Goal: Information Seeking & Learning: Learn about a topic

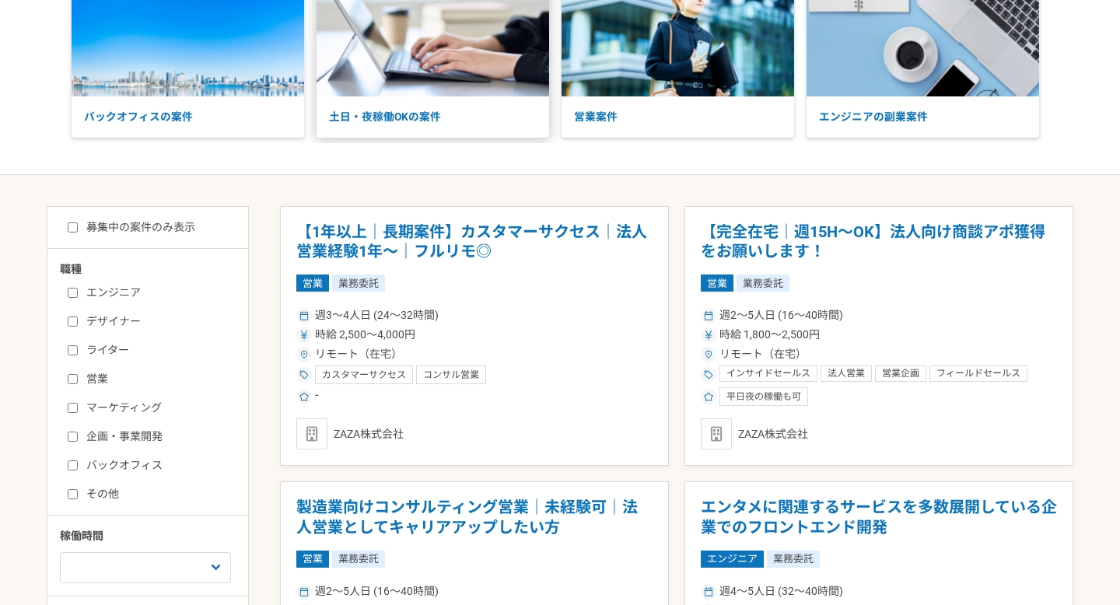
scroll to position [131, 0]
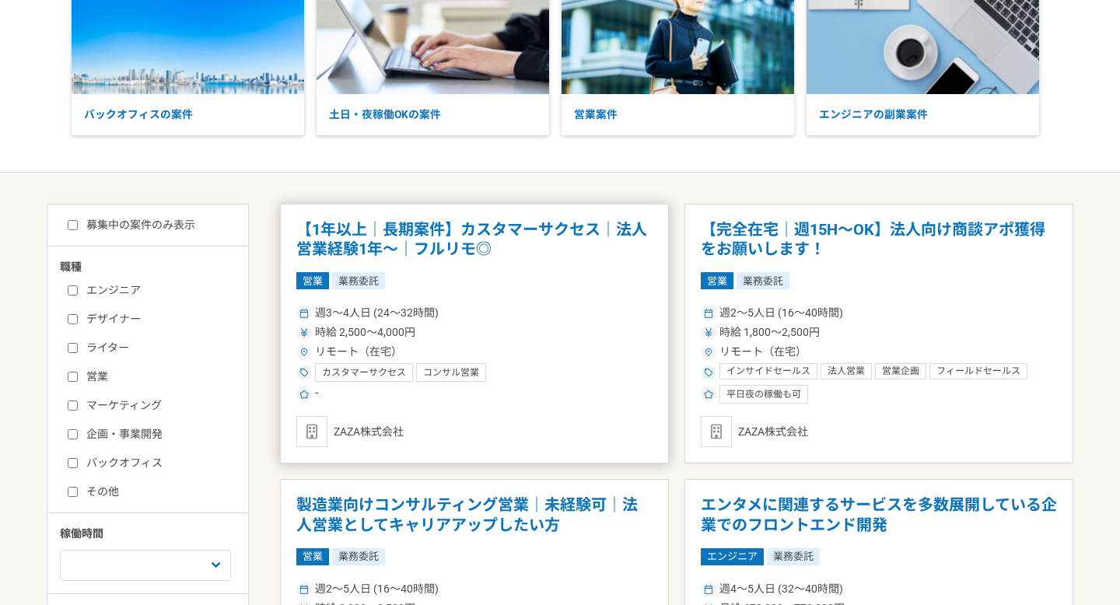
click at [453, 245] on h1 "【1年以上｜長期案件】カスタマーサクセス｜法人営業経験1年〜｜フルリモ◎" at bounding box center [474, 240] width 356 height 40
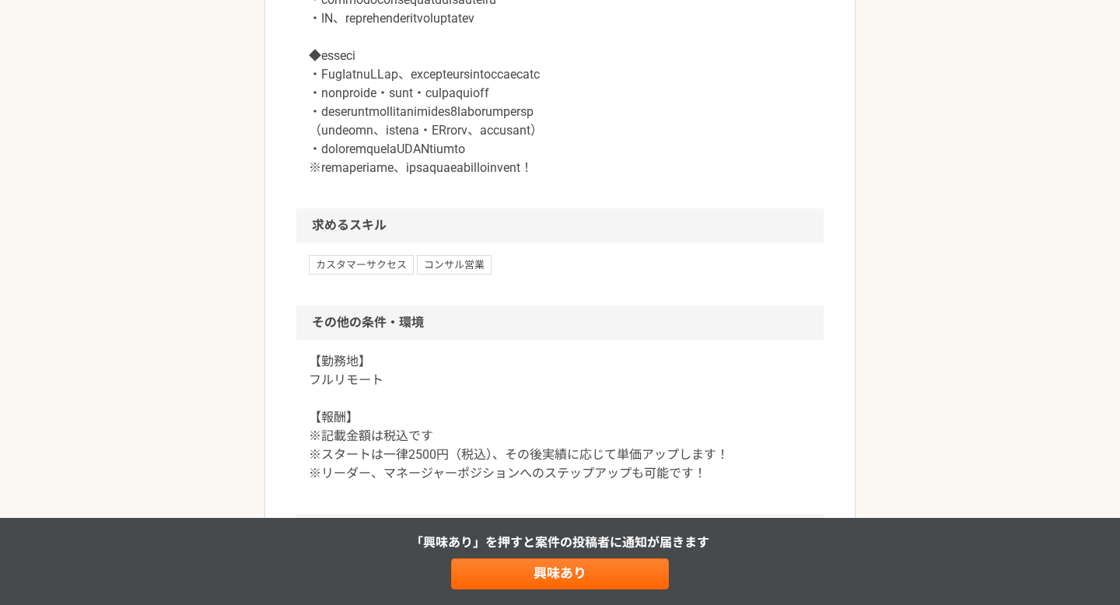
scroll to position [1372, 0]
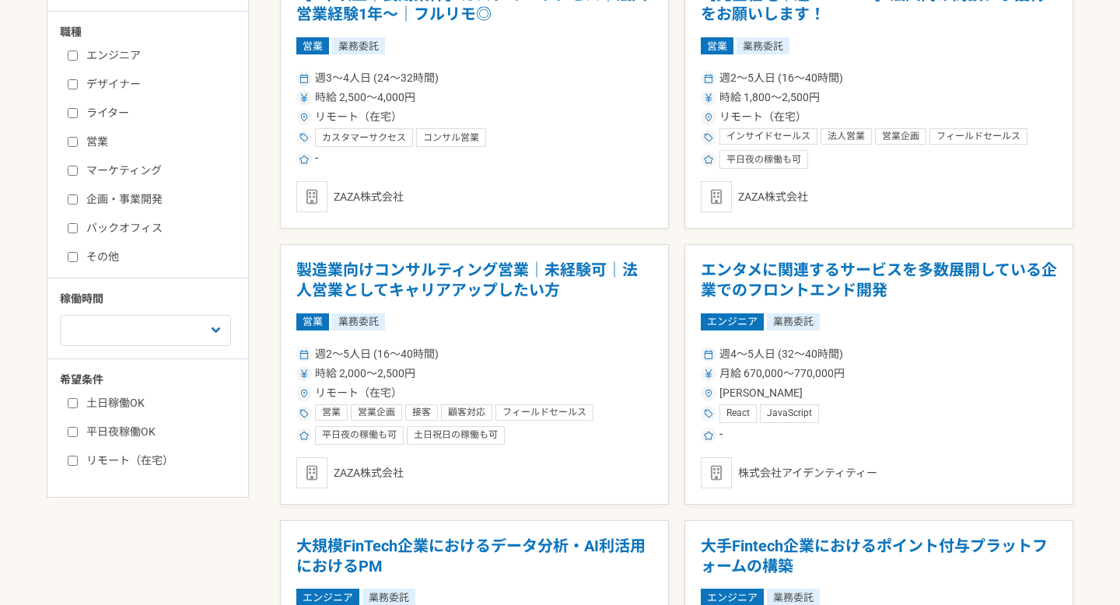
scroll to position [395, 0]
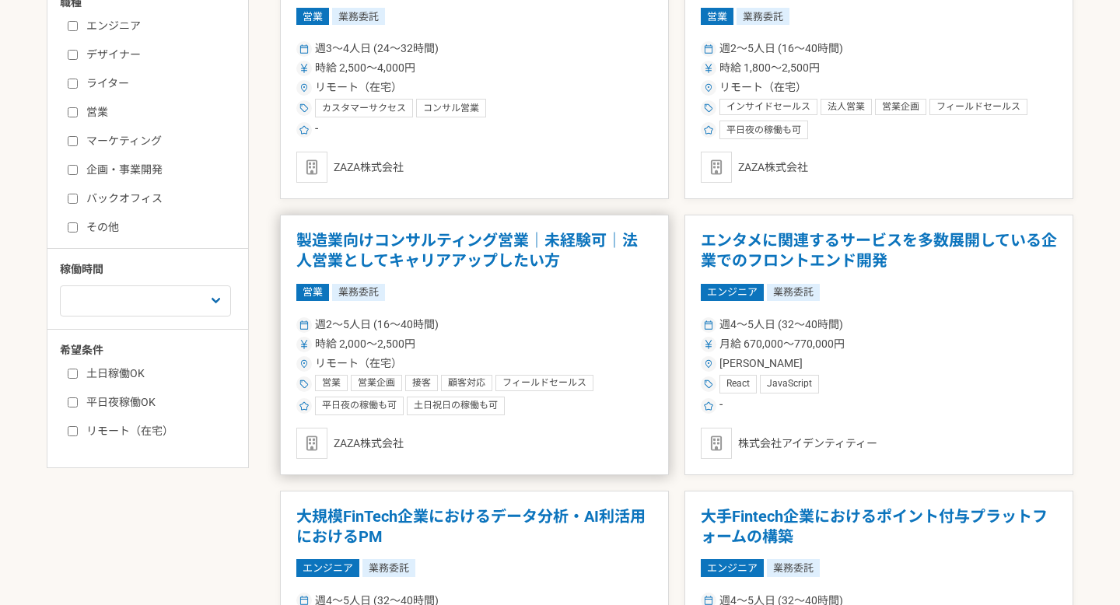
click at [509, 252] on h1 "製造業向けコンサルティング営業｜未経験可｜法人営業としてキャリアアップしたい方" at bounding box center [474, 251] width 356 height 40
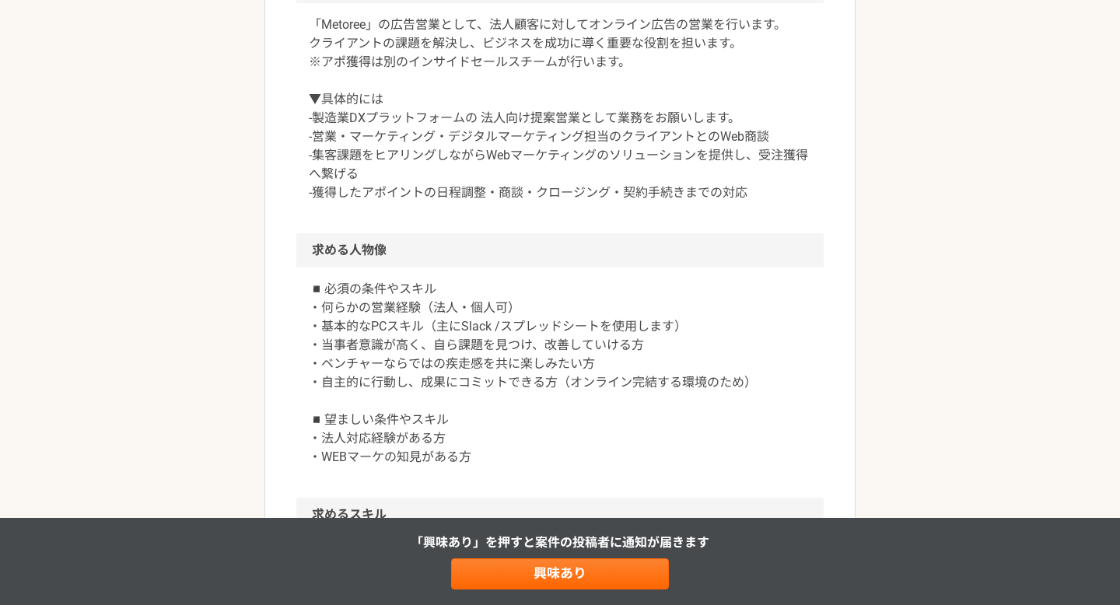
scroll to position [1424, 0]
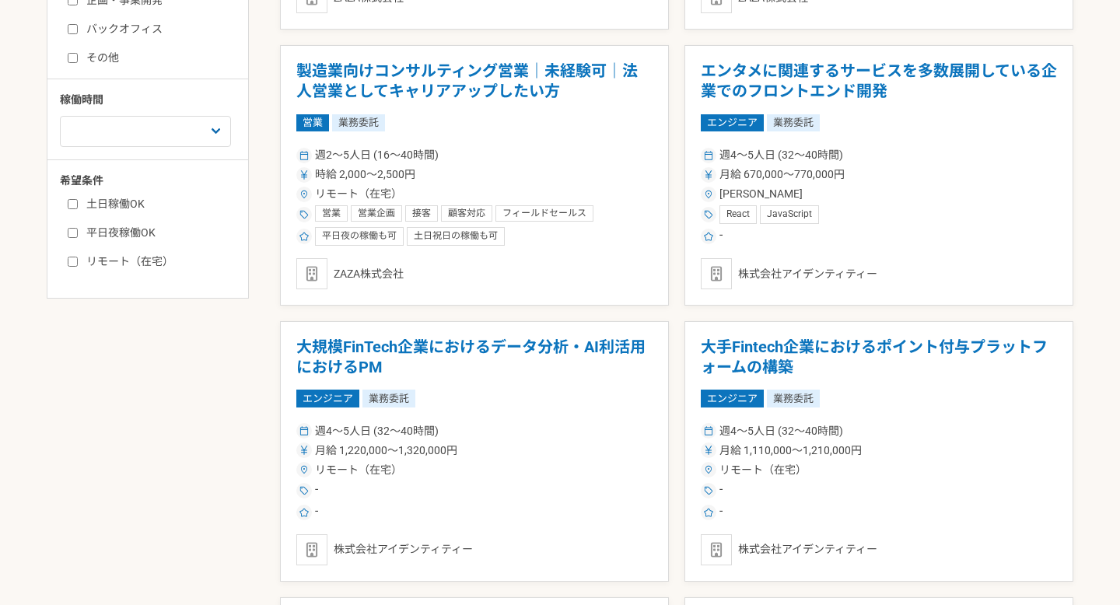
scroll to position [605, 0]
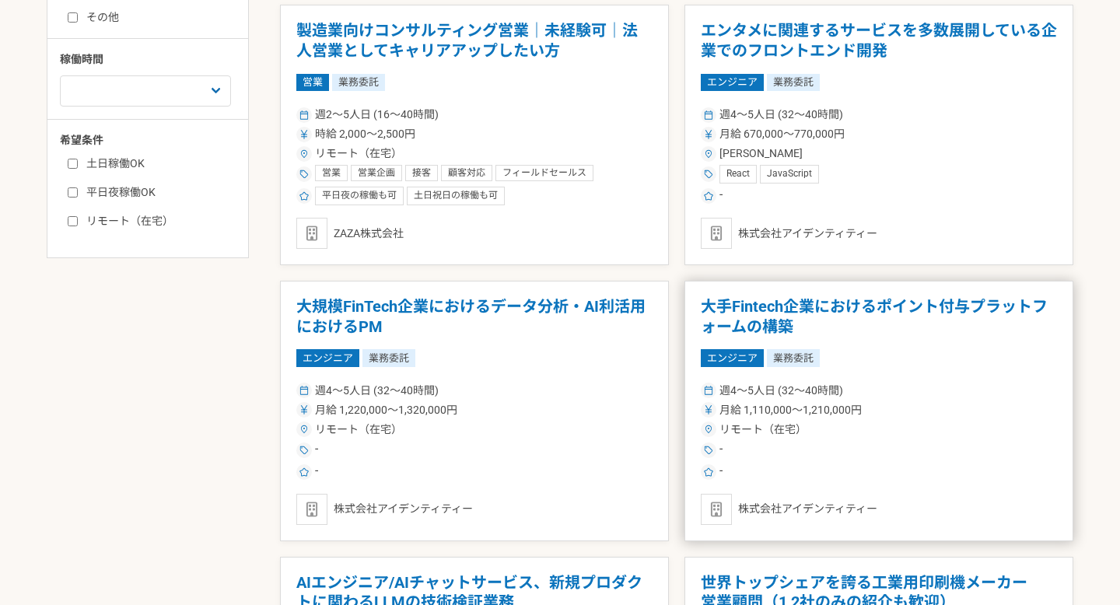
click at [797, 316] on h1 "大手Fintech企業におけるポイント付与プラットフォームの構築" at bounding box center [879, 317] width 356 height 40
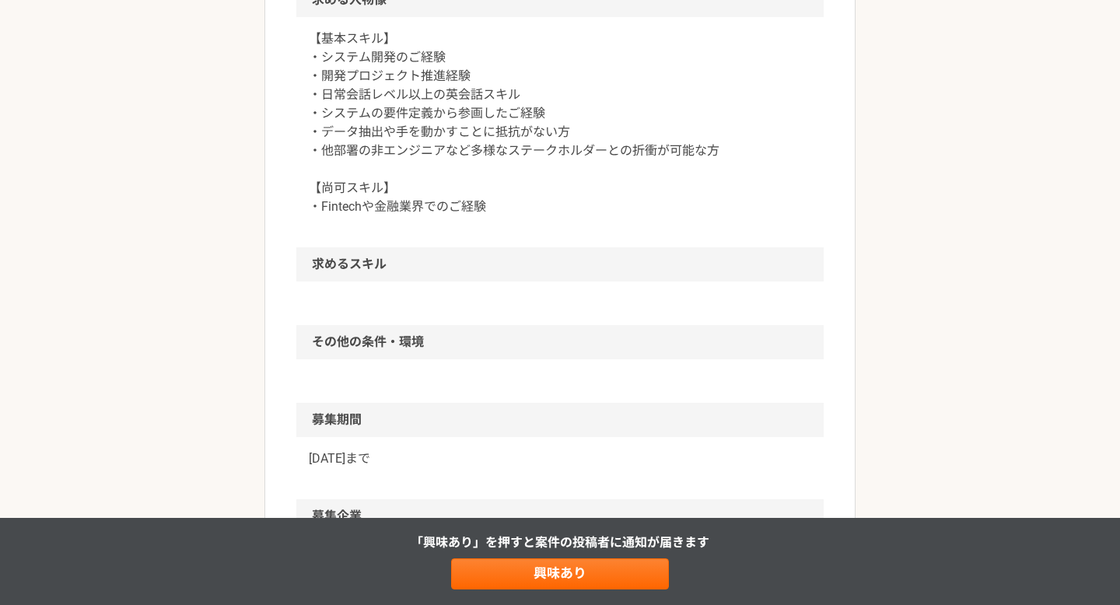
scroll to position [816, 0]
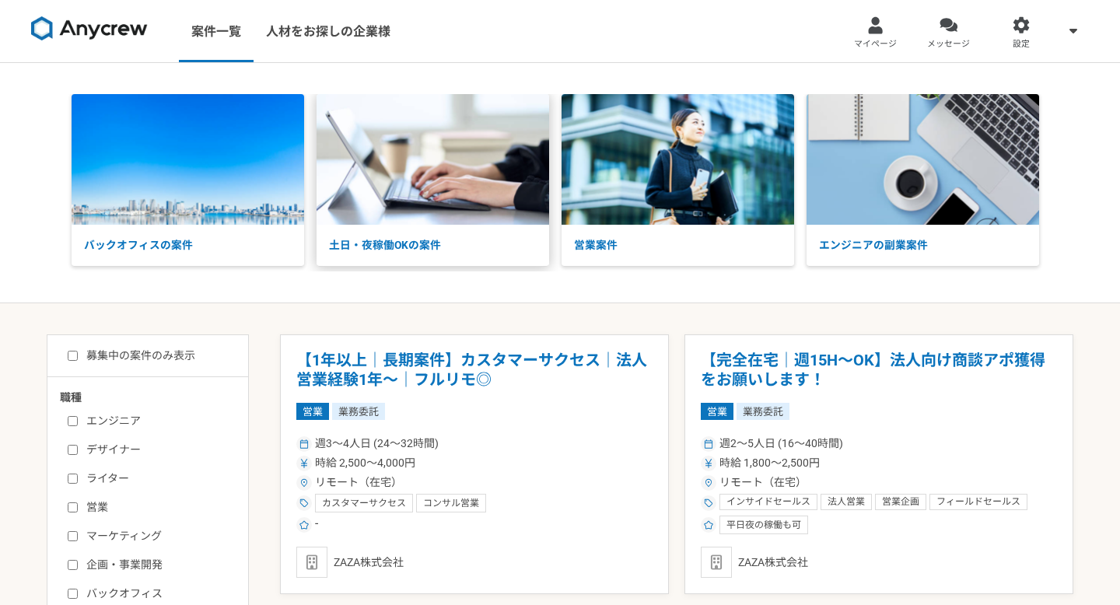
click at [380, 247] on p "土日・夜稼働OKの案件" at bounding box center [433, 245] width 233 height 41
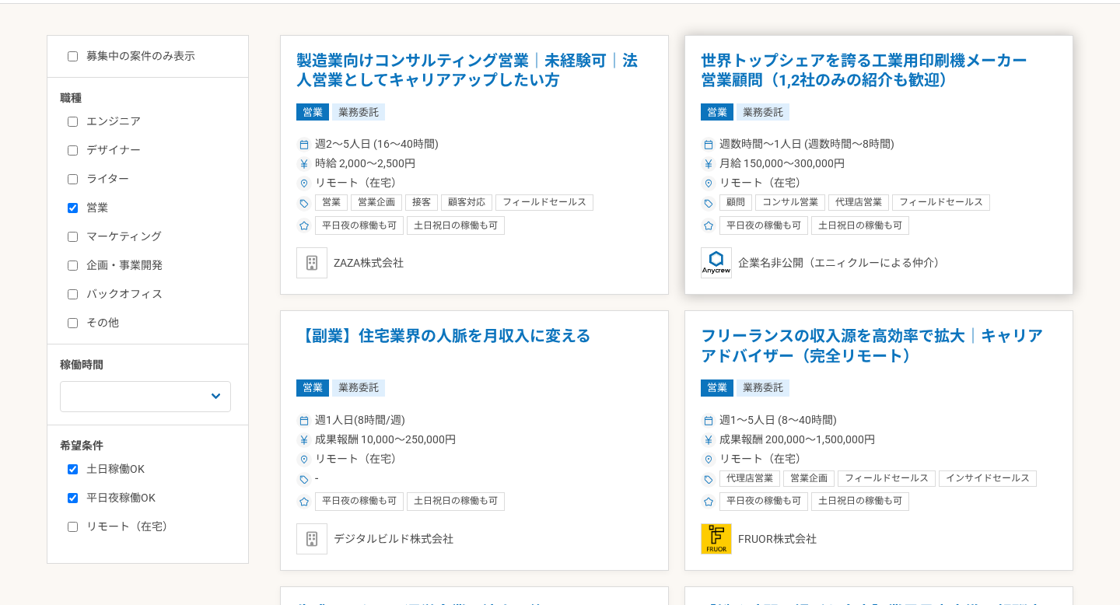
scroll to position [422, 0]
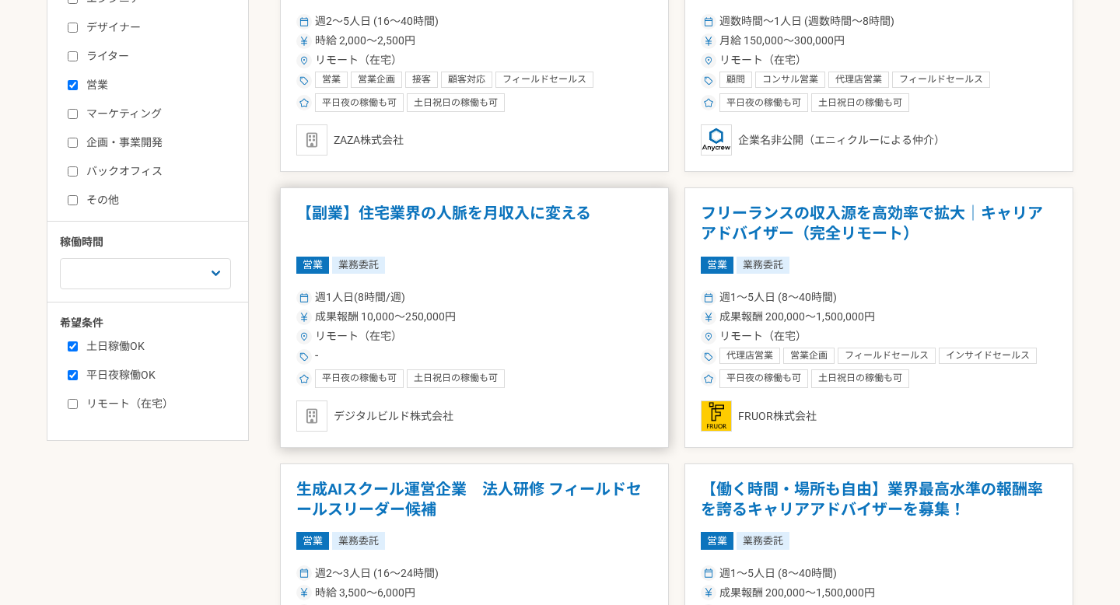
click at [541, 209] on h1 "【副業】住宅業界の人脈を月収入に変える" at bounding box center [474, 224] width 356 height 40
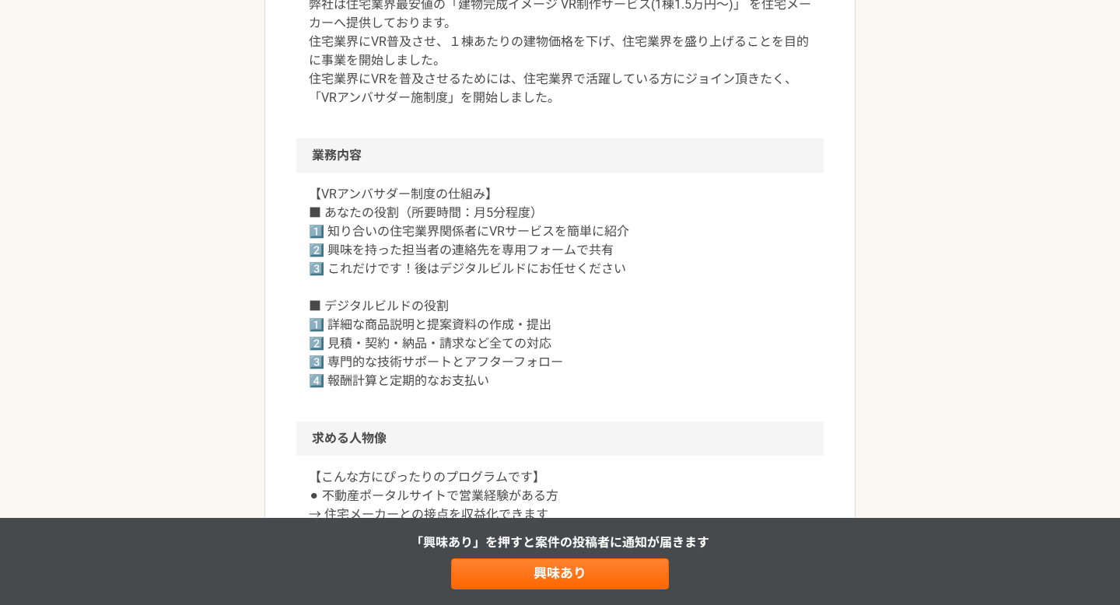
scroll to position [757, 0]
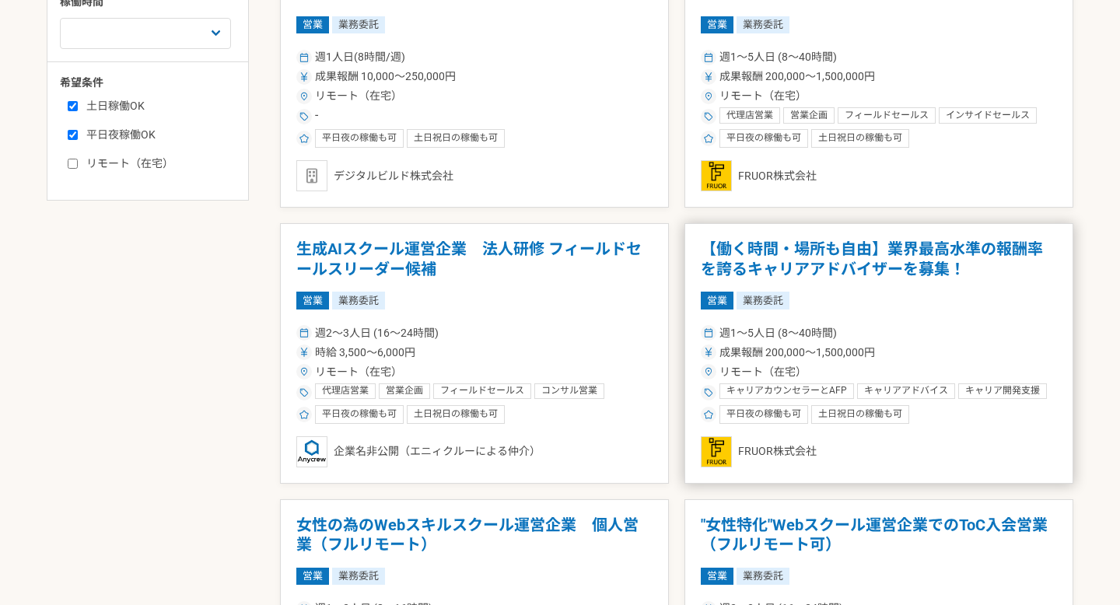
scroll to position [664, 0]
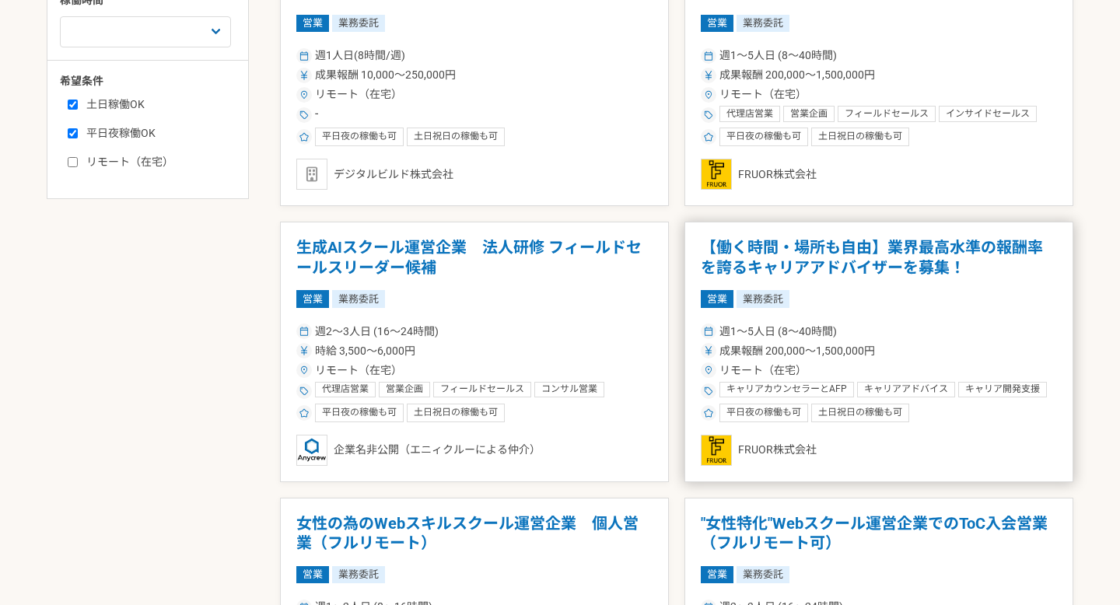
click at [758, 260] on h1 "【働く時間・場所も自由】業界最高水準の報酬率を誇るキャリアアドバイザーを募集！" at bounding box center [879, 258] width 356 height 40
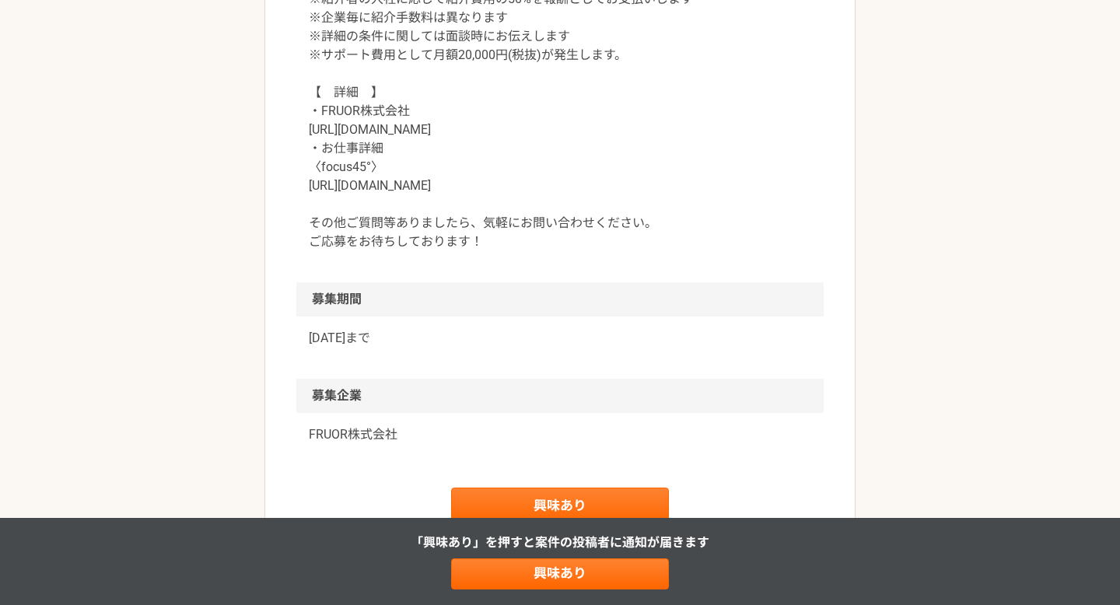
scroll to position [1707, 0]
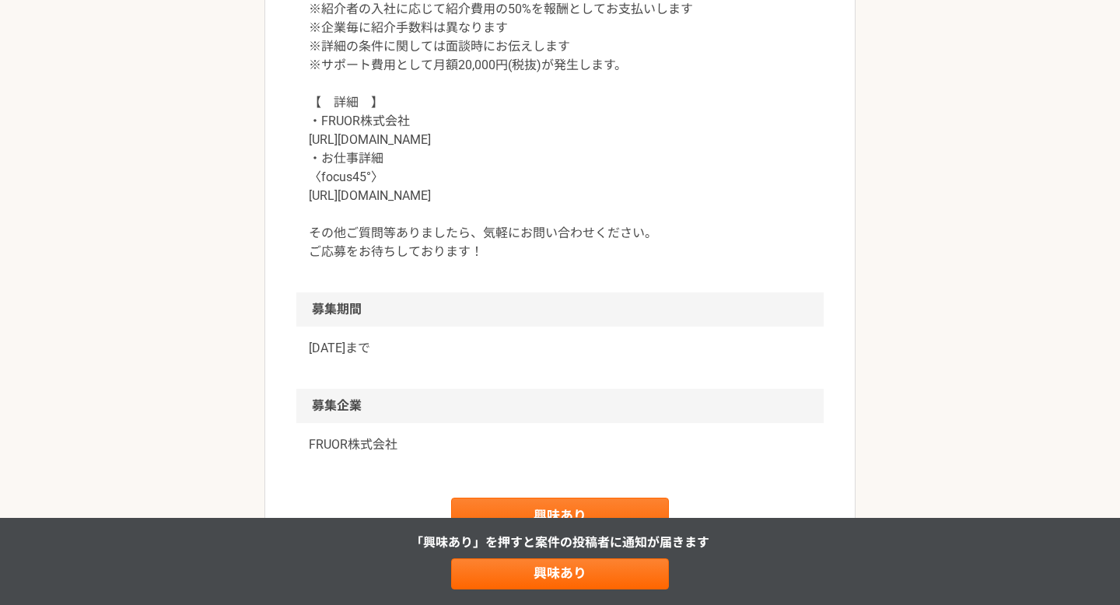
click at [387, 145] on p "【　契約金額　】 成果に応じたインセンティブ 例：理論年収400万円で入社決定の場合 紹介費用（30%）＝1,200,000円 エージェントインセンティブ（5…" at bounding box center [560, 65] width 502 height 392
copy p "https://fru0r.com/"
click at [530, 220] on p "【　契約金額　】 成果に応じたインセンティブ 例：理論年収400万円で入社決定の場合 紹介費用（30%）＝1,200,000円 エージェントインセンティブ（5…" at bounding box center [560, 65] width 502 height 392
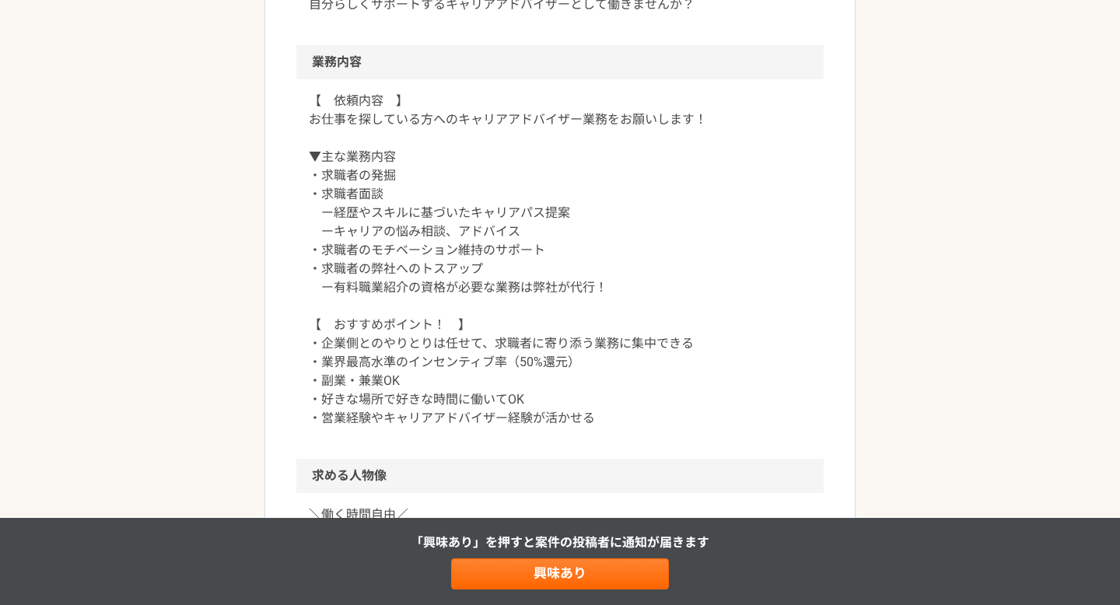
scroll to position [636, 0]
click at [395, 173] on p "【　依頼内容　】 お仕事を探している方へのキャリアアドバイザー業務をお願いします！ ▼主な業務内容 ・求職者の発掘 ・求職者面談 ー経歴やスキルに基づいたキャ…" at bounding box center [560, 261] width 502 height 336
click at [380, 191] on p "【　依頼内容　】 お仕事を探している方へのキャリアアドバイザー業務をお願いします！ ▼主な業務内容 ・求職者の発掘 ・求職者面談 ー経歴やスキルに基づいたキャ…" at bounding box center [560, 261] width 502 height 336
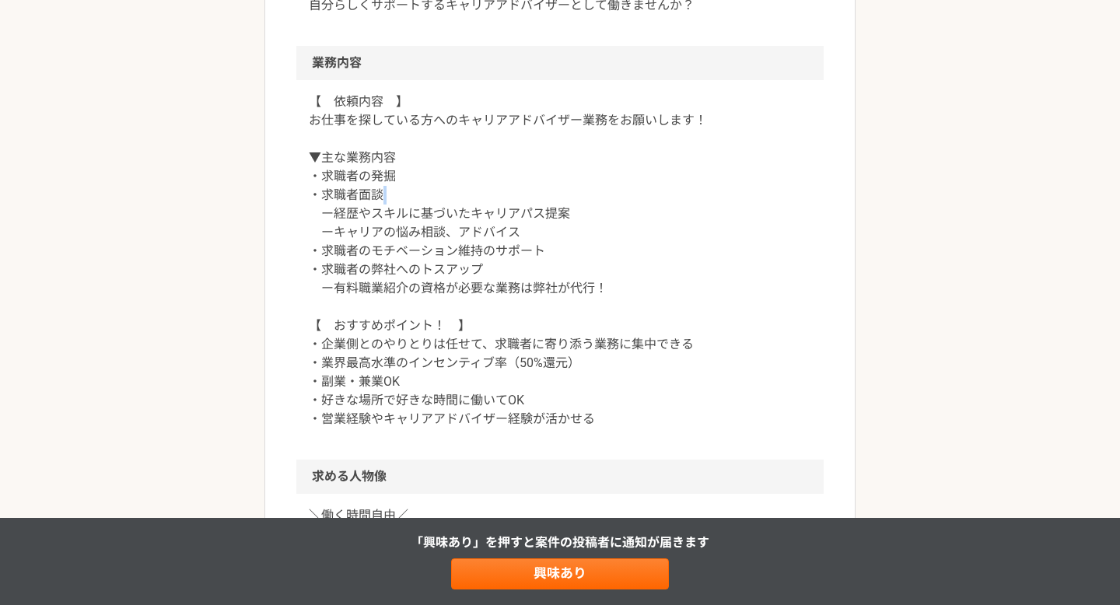
click at [380, 191] on p "【　依頼内容　】 お仕事を探している方へのキャリアアドバイザー業務をお願いします！ ▼主な業務内容 ・求職者の発掘 ・求職者面談 ー経歴やスキルに基づいたキャ…" at bounding box center [560, 261] width 502 height 336
click at [397, 212] on p "【　依頼内容　】 お仕事を探している方へのキャリアアドバイザー業務をお願いします！ ▼主な業務内容 ・求職者の発掘 ・求職者面談 ー経歴やスキルに基づいたキャ…" at bounding box center [560, 261] width 502 height 336
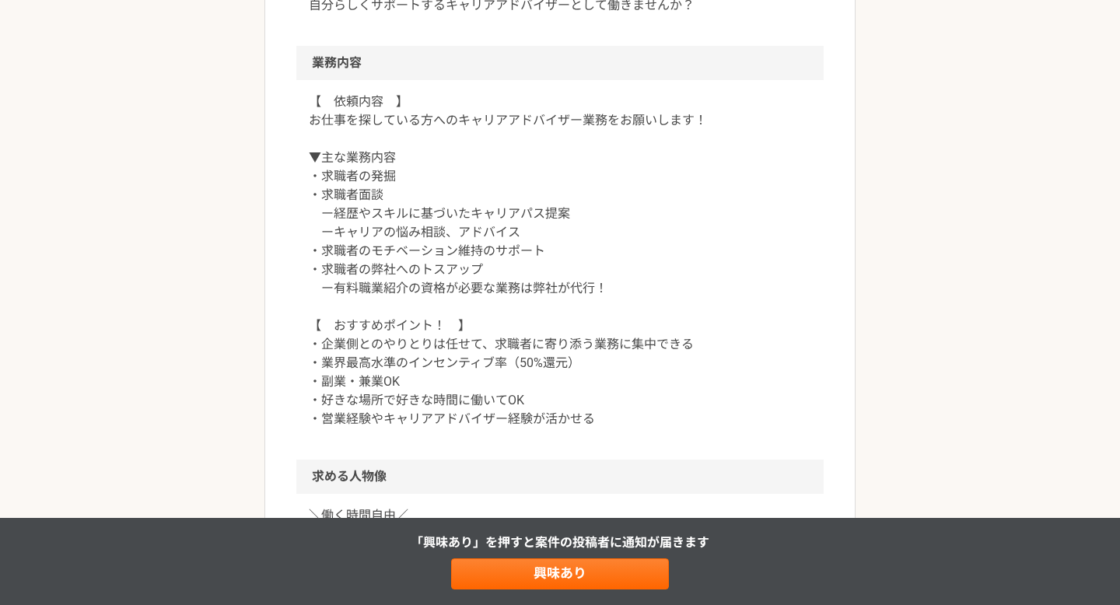
click at [398, 248] on p "【　依頼内容　】 お仕事を探している方へのキャリアアドバイザー業務をお願いします！ ▼主な業務内容 ・求職者の発掘 ・求職者面談 ー経歴やスキルに基づいたキャ…" at bounding box center [560, 261] width 502 height 336
click at [407, 229] on p "【　依頼内容　】 お仕事を探している方へのキャリアアドバイザー業務をお願いします！ ▼主な業務内容 ・求職者の発掘 ・求職者面談 ー経歴やスキルに基づいたキャ…" at bounding box center [560, 261] width 502 height 336
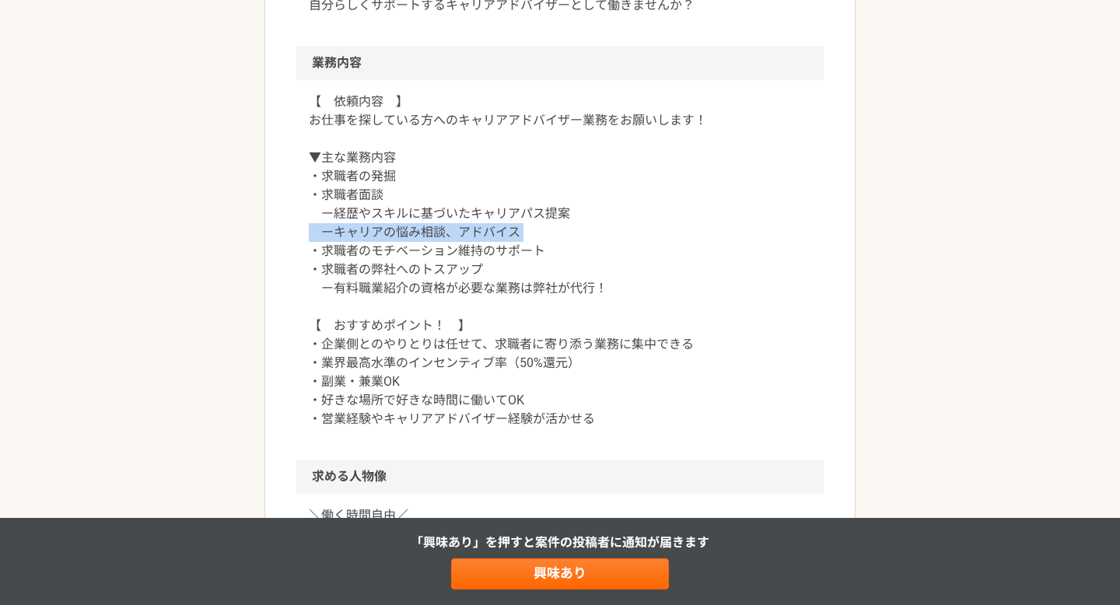
click at [407, 229] on p "【　依頼内容　】 お仕事を探している方へのキャリアアドバイザー業務をお願いします！ ▼主な業務内容 ・求職者の発掘 ・求職者面談 ー経歴やスキルに基づいたキャ…" at bounding box center [560, 261] width 502 height 336
click at [410, 213] on p "【　依頼内容　】 お仕事を探している方へのキャリアアドバイザー業務をお願いします！ ▼主な業務内容 ・求職者の発掘 ・求職者面談 ー経歴やスキルに基づいたキャ…" at bounding box center [560, 261] width 502 height 336
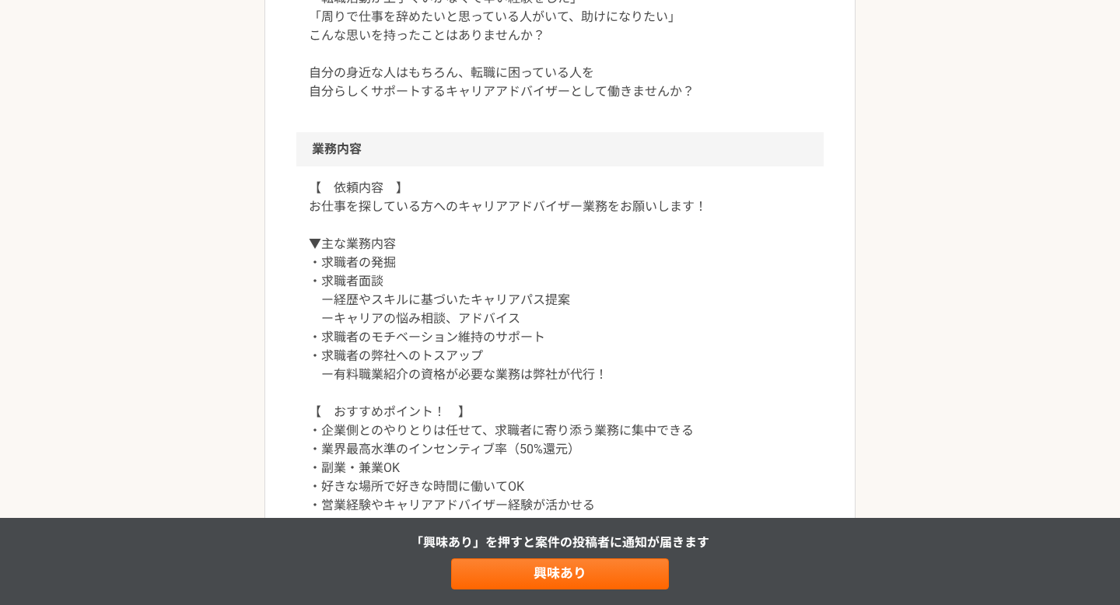
scroll to position [558, 0]
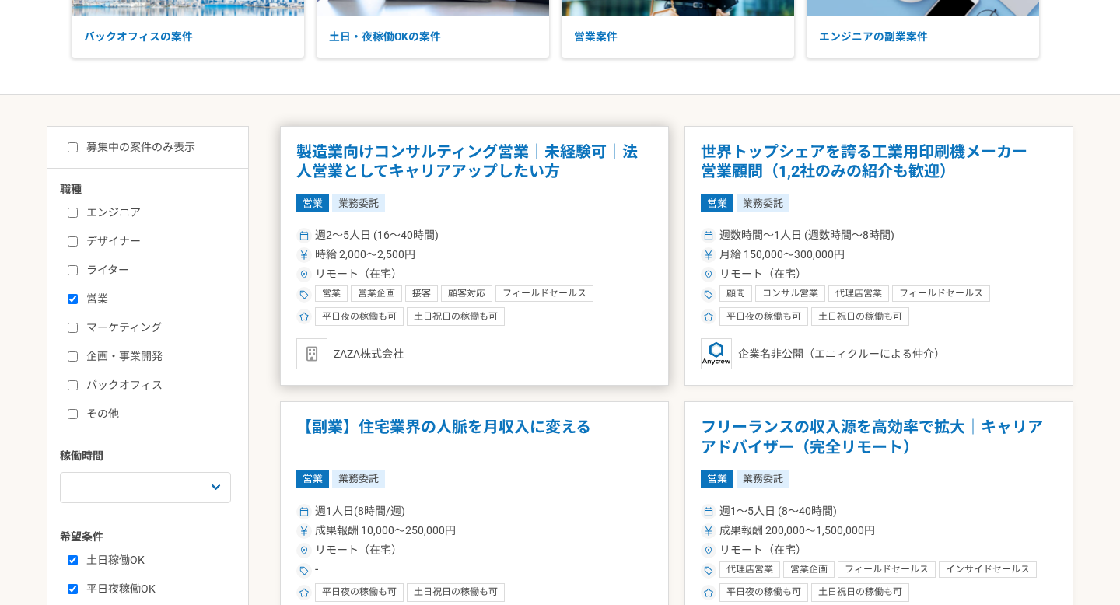
scroll to position [234, 0]
